Goal: Task Accomplishment & Management: Manage account settings

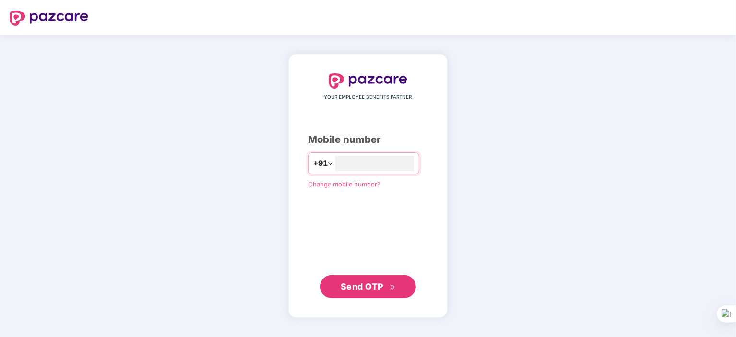
type input "**********"
click at [359, 293] on button "Send OTP" at bounding box center [368, 286] width 96 height 23
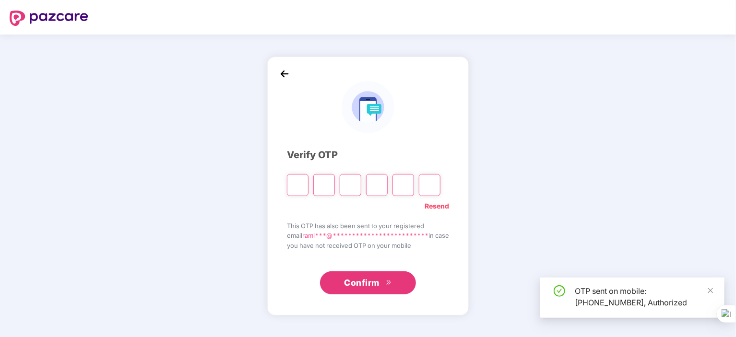
click at [289, 183] on input "Please enter verification code. Digit 1" at bounding box center [298, 185] width 22 height 22
type input "*"
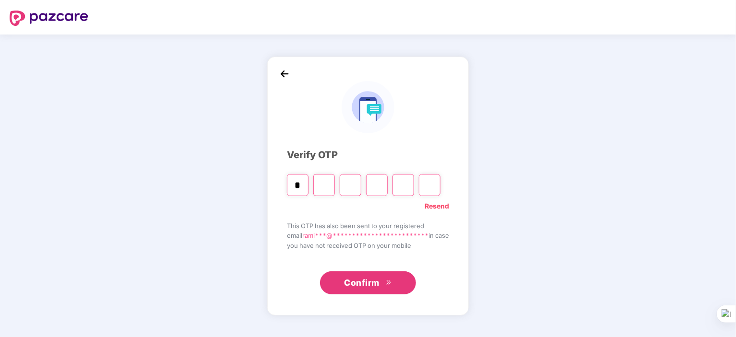
type input "*"
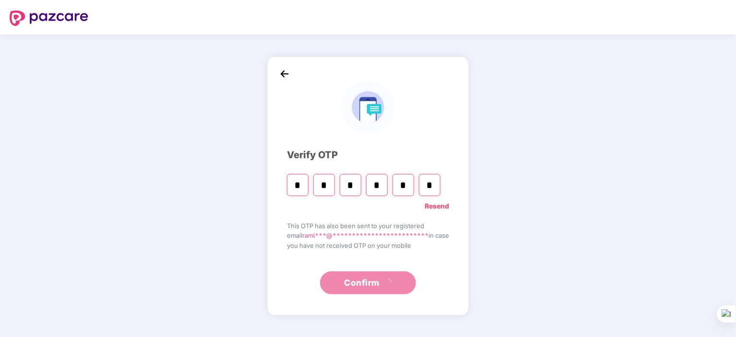
type input "*"
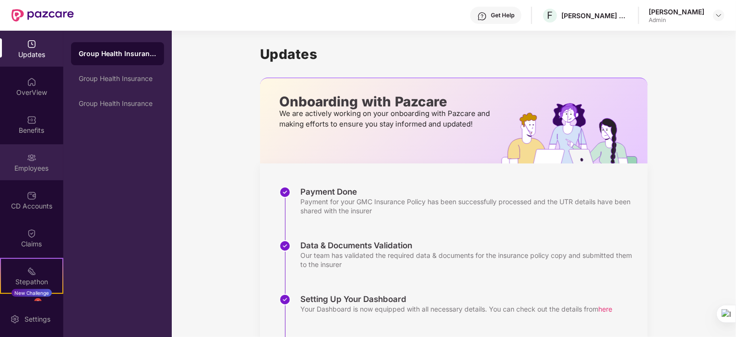
click at [24, 153] on div "Employees" at bounding box center [31, 162] width 63 height 36
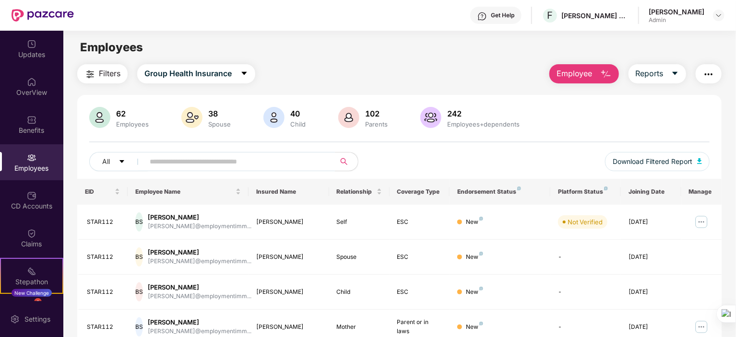
click at [163, 161] on input "text" at bounding box center [236, 161] width 172 height 14
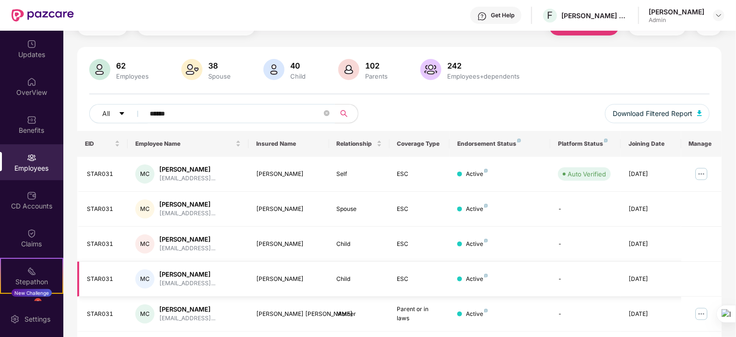
scroll to position [76, 0]
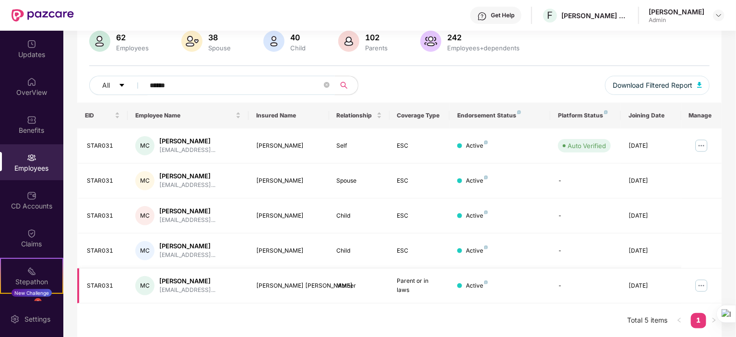
type input "******"
click at [700, 286] on img at bounding box center [701, 285] width 15 height 15
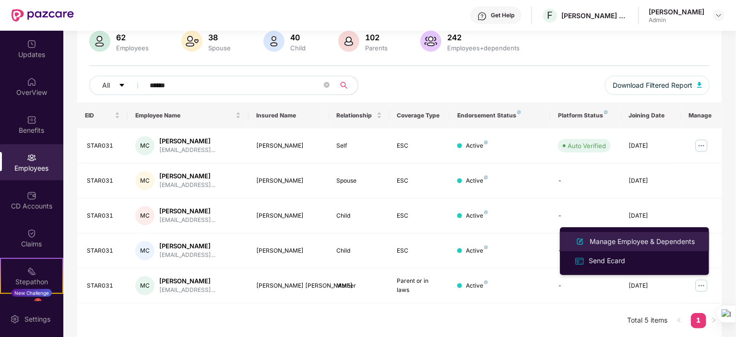
click at [610, 243] on div "Manage Employee & Dependents" at bounding box center [642, 241] width 109 height 11
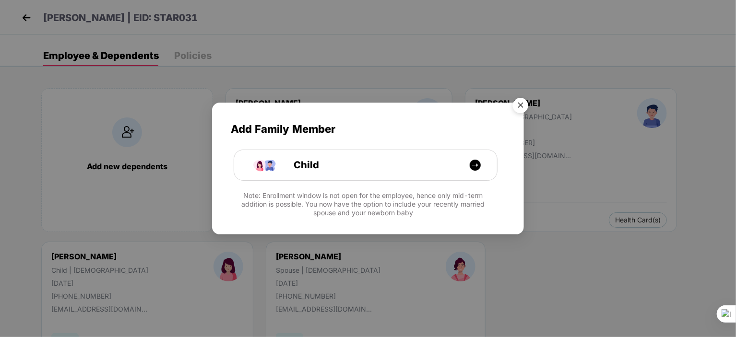
click at [523, 107] on img "Close" at bounding box center [520, 107] width 27 height 27
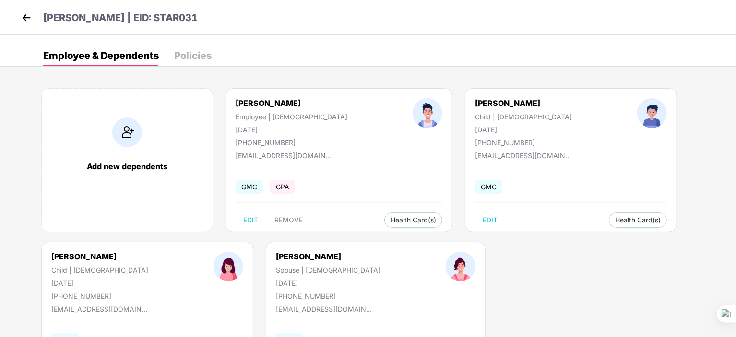
click at [134, 138] on img at bounding box center [127, 133] width 30 height 30
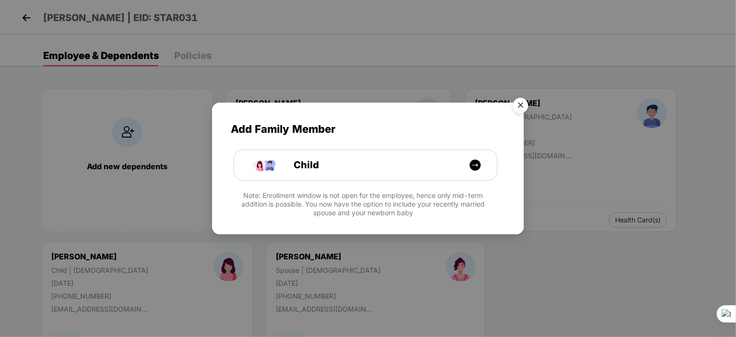
click at [521, 107] on img "Close" at bounding box center [520, 107] width 27 height 27
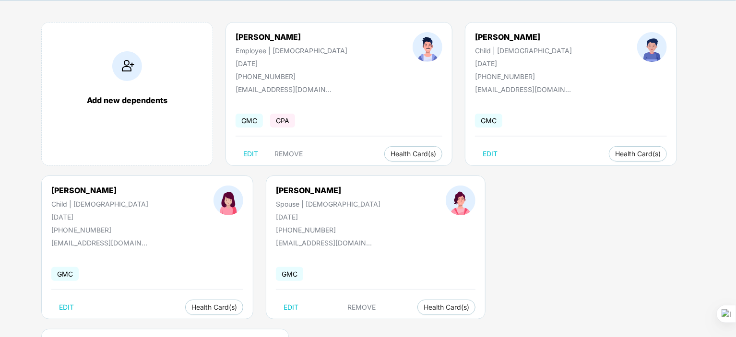
scroll to position [72, 0]
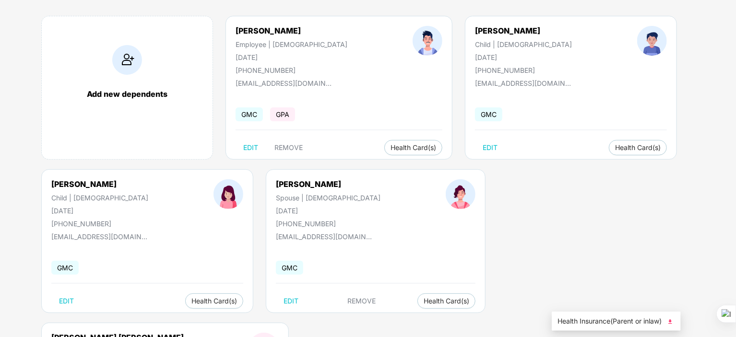
click at [594, 324] on span "Health Insurance(Parent or inlaw)" at bounding box center [616, 321] width 118 height 11
